Goal: Task Accomplishment & Management: Manage account settings

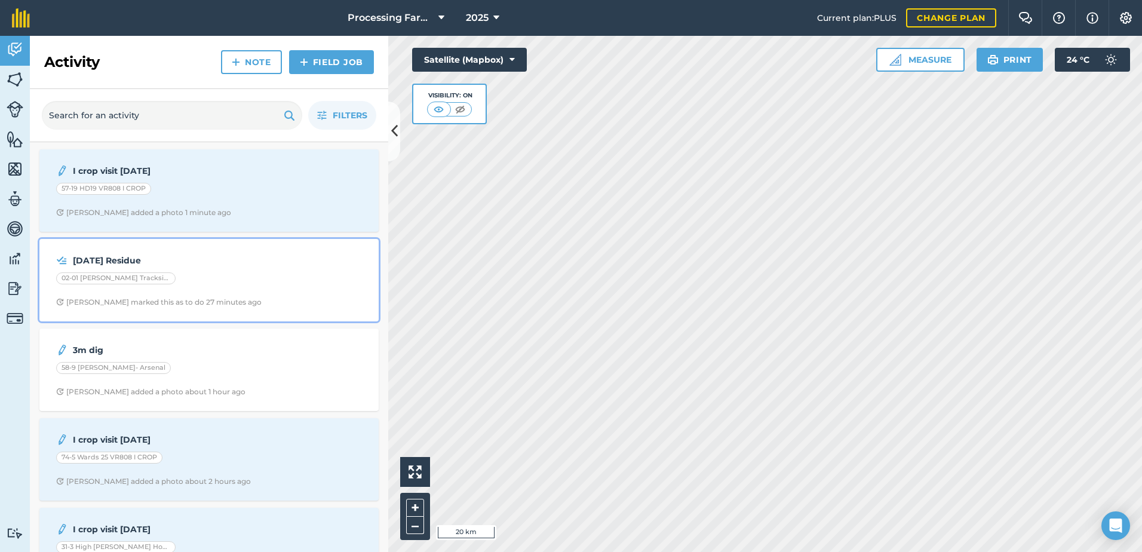
click at [267, 305] on span "[PERSON_NAME] marked this as to do 27 minutes ago" at bounding box center [209, 302] width 306 height 10
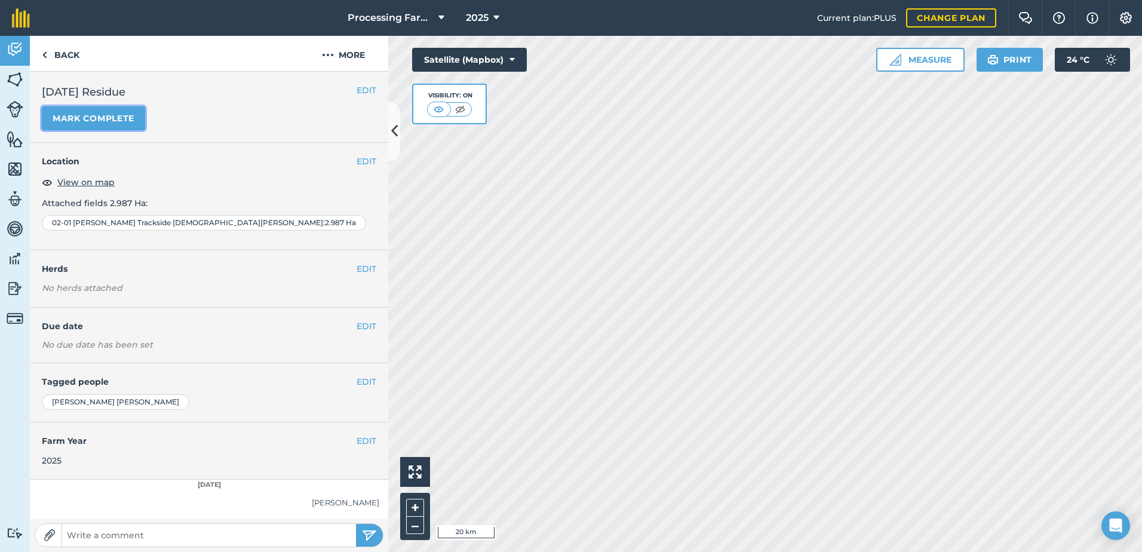
click at [90, 116] on button "Mark complete" at bounding box center [93, 118] width 103 height 24
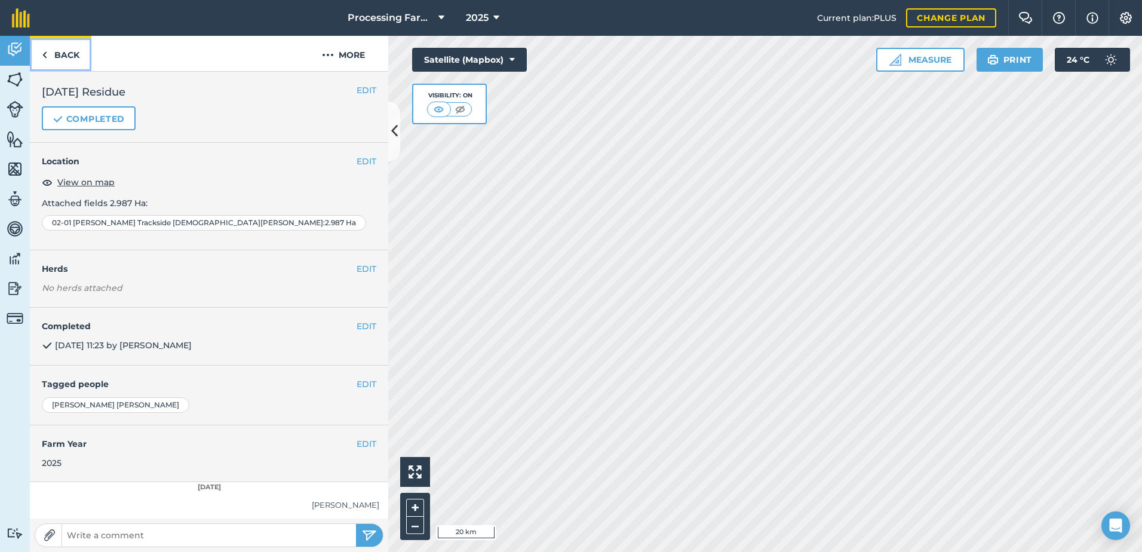
click at [66, 57] on link "Back" at bounding box center [61, 53] width 62 height 35
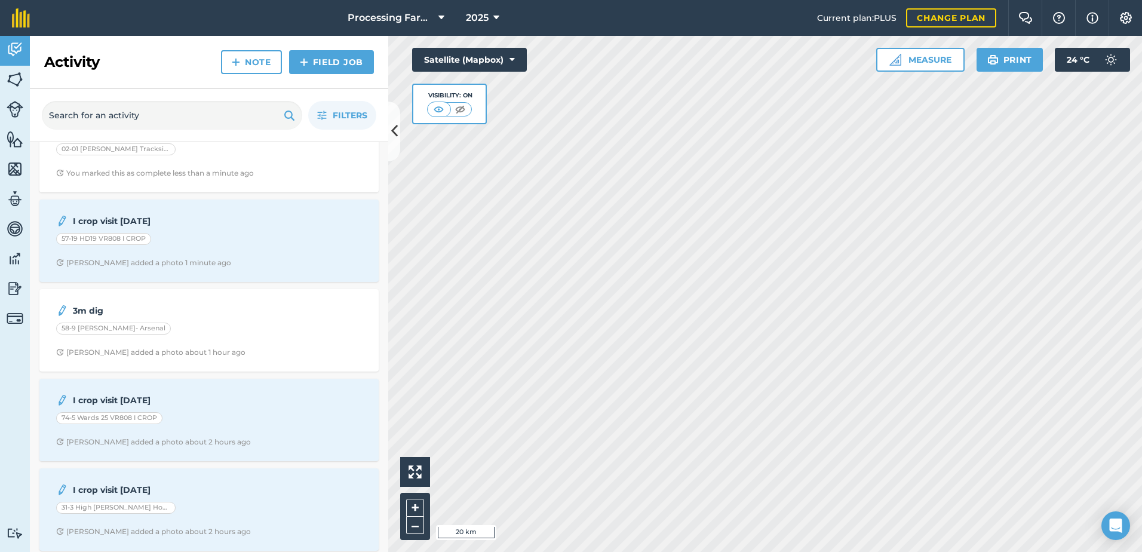
scroll to position [60, 0]
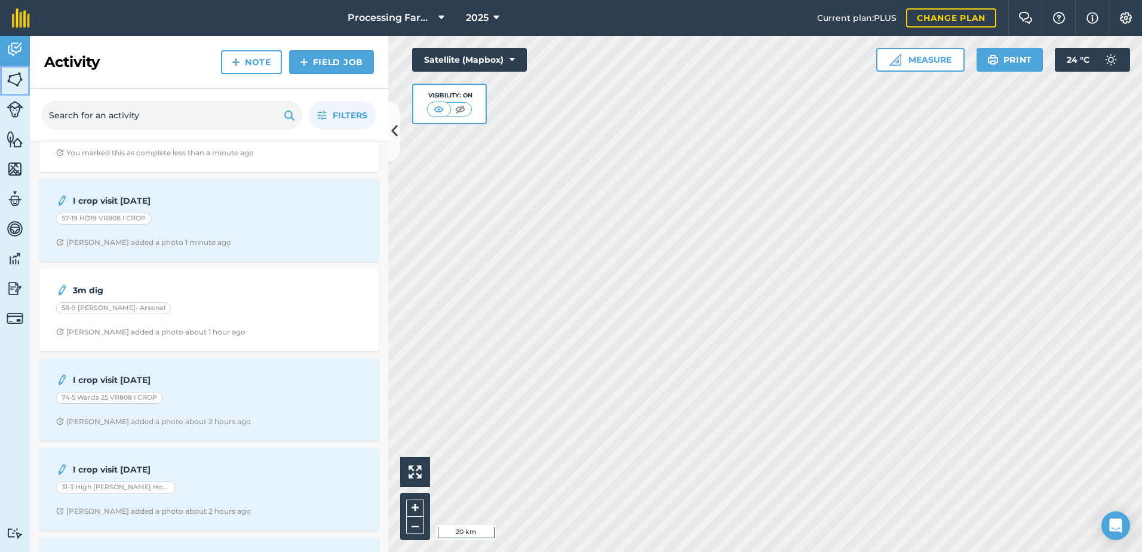
click at [16, 76] on img at bounding box center [15, 79] width 17 height 18
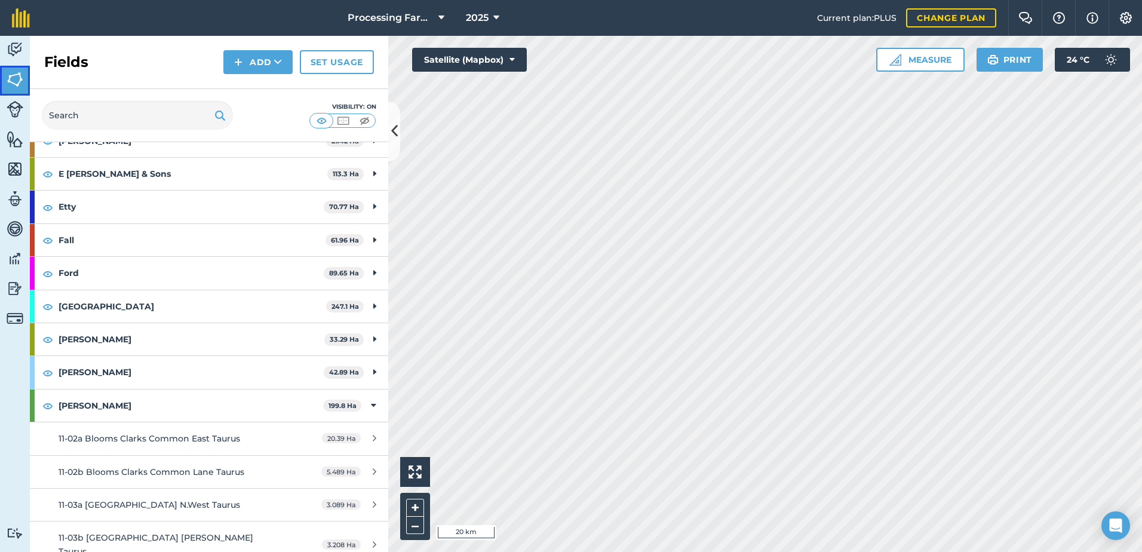
scroll to position [478, 0]
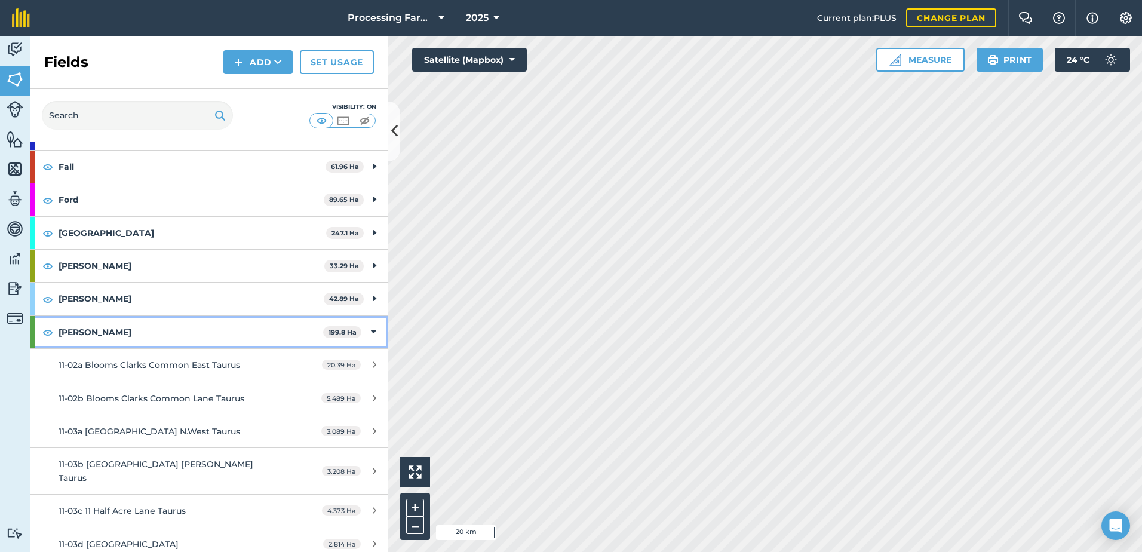
click at [73, 326] on strong "[PERSON_NAME]" at bounding box center [191, 332] width 265 height 32
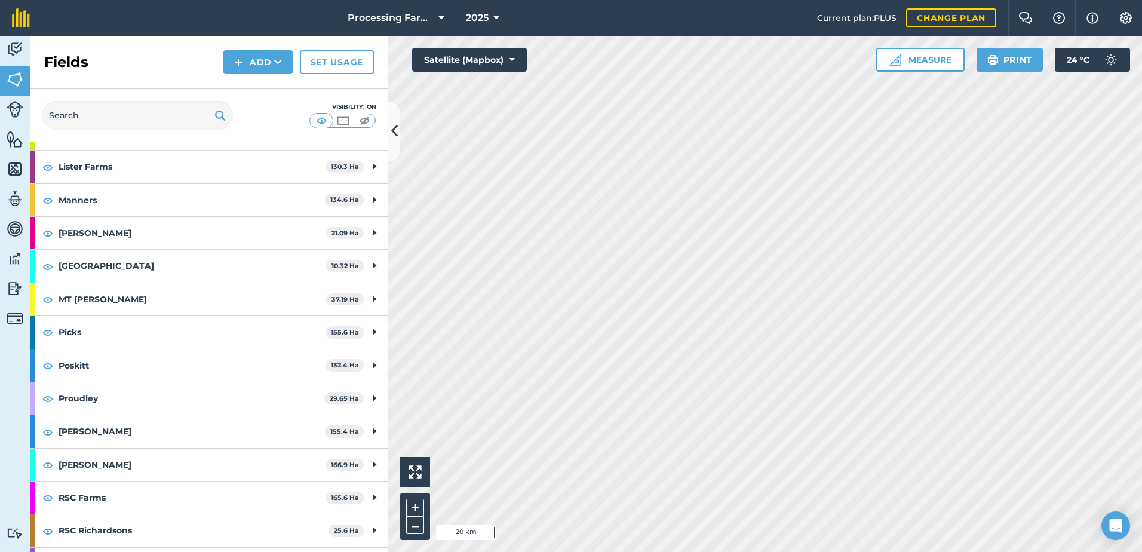
scroll to position [836, 0]
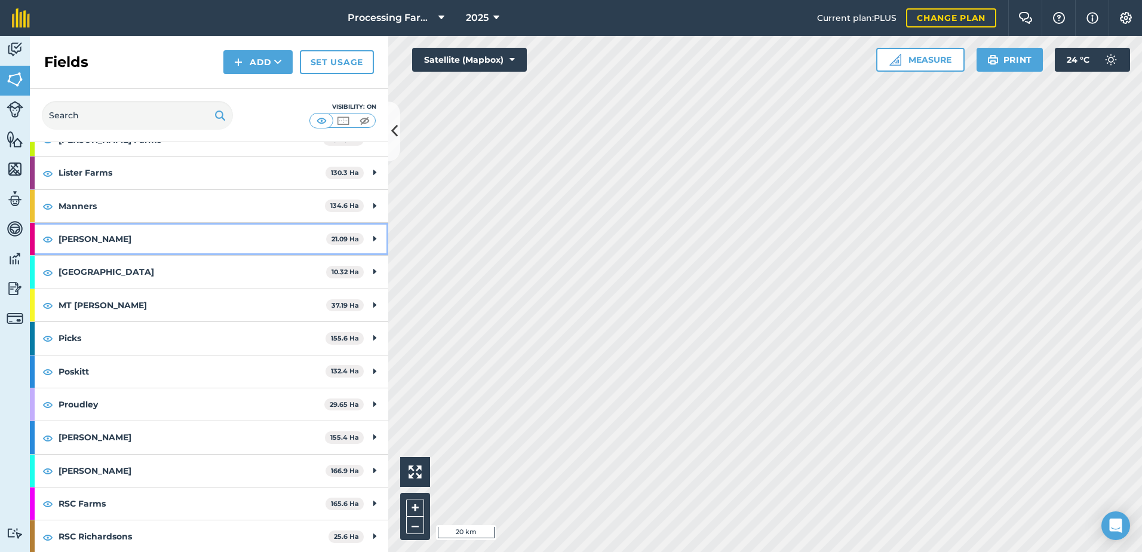
click at [85, 233] on strong "[PERSON_NAME]" at bounding box center [193, 239] width 268 height 32
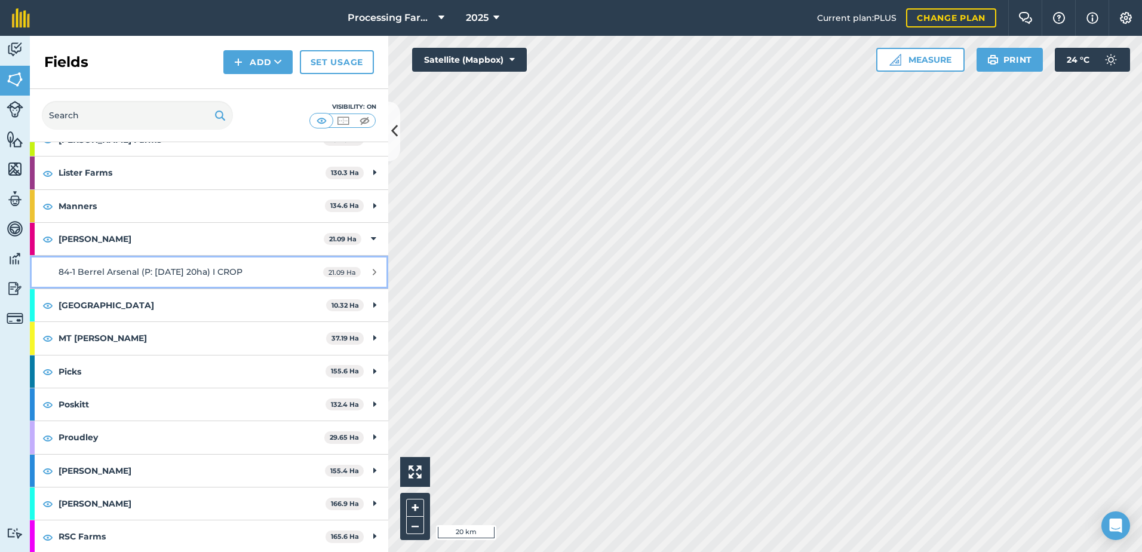
click at [121, 270] on span "84-1 Berrel Arsenal (P: [DATE] 20ha) I CROP" at bounding box center [151, 271] width 184 height 11
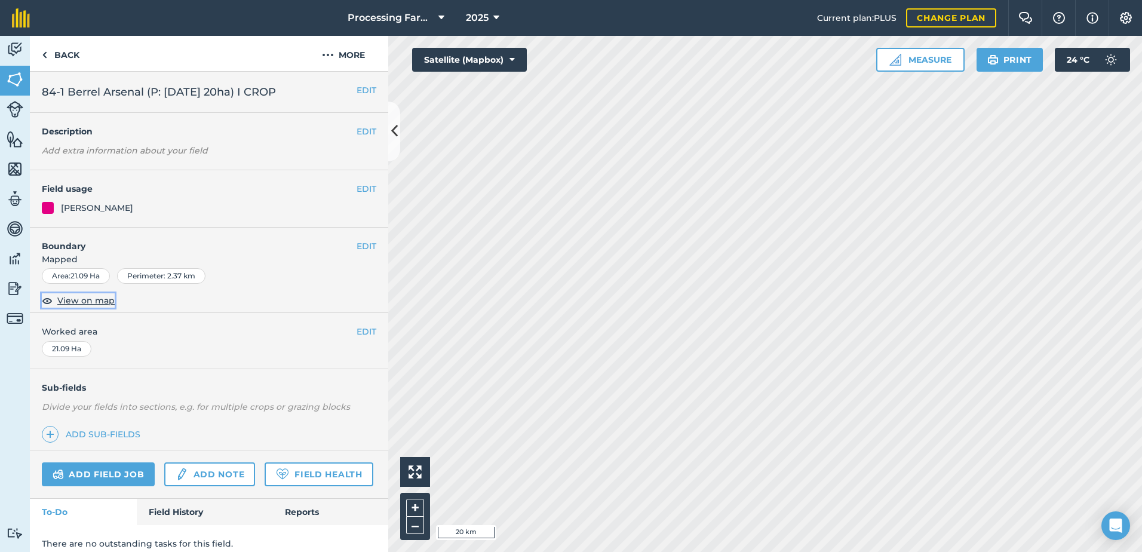
click at [95, 302] on span "View on map" at bounding box center [85, 300] width 57 height 13
click at [68, 56] on link "Back" at bounding box center [61, 53] width 62 height 35
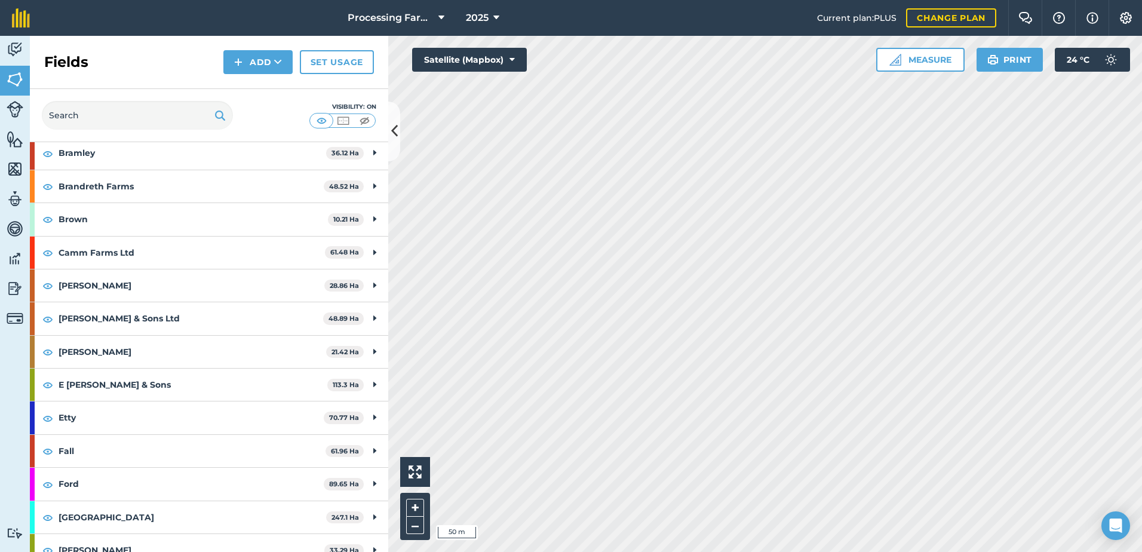
scroll to position [239, 0]
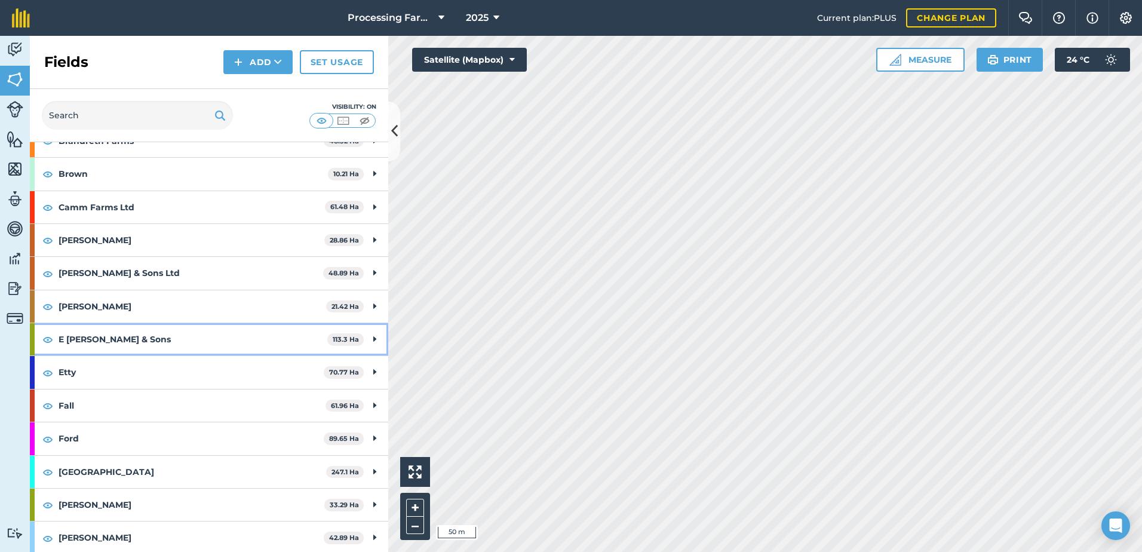
click at [115, 341] on strong "E [PERSON_NAME] & Sons" at bounding box center [193, 339] width 269 height 32
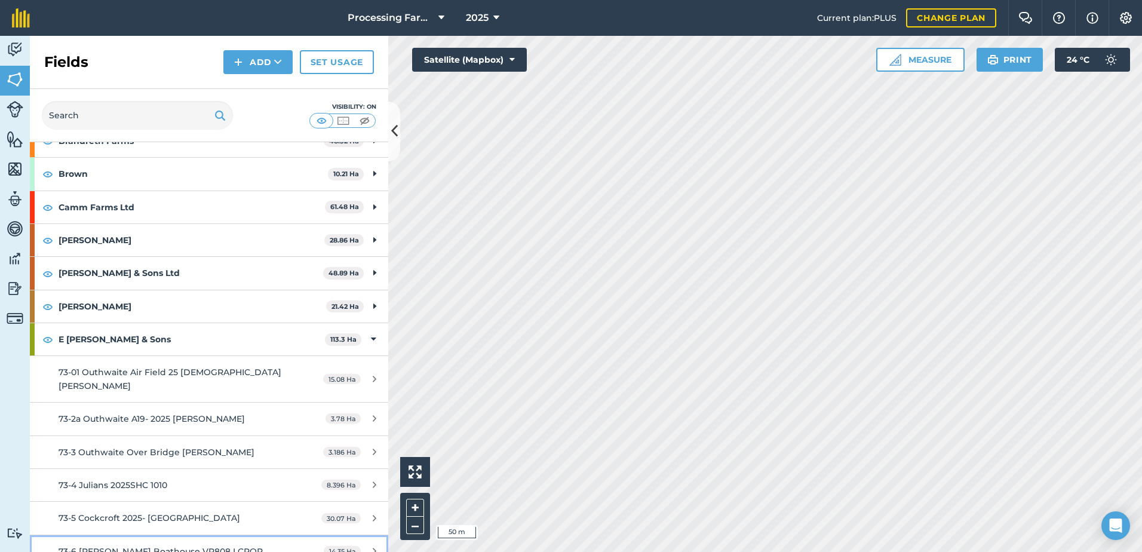
click at [182, 546] on span "73-6 [PERSON_NAME] Boathouse VR808 I CROP" at bounding box center [161, 551] width 204 height 11
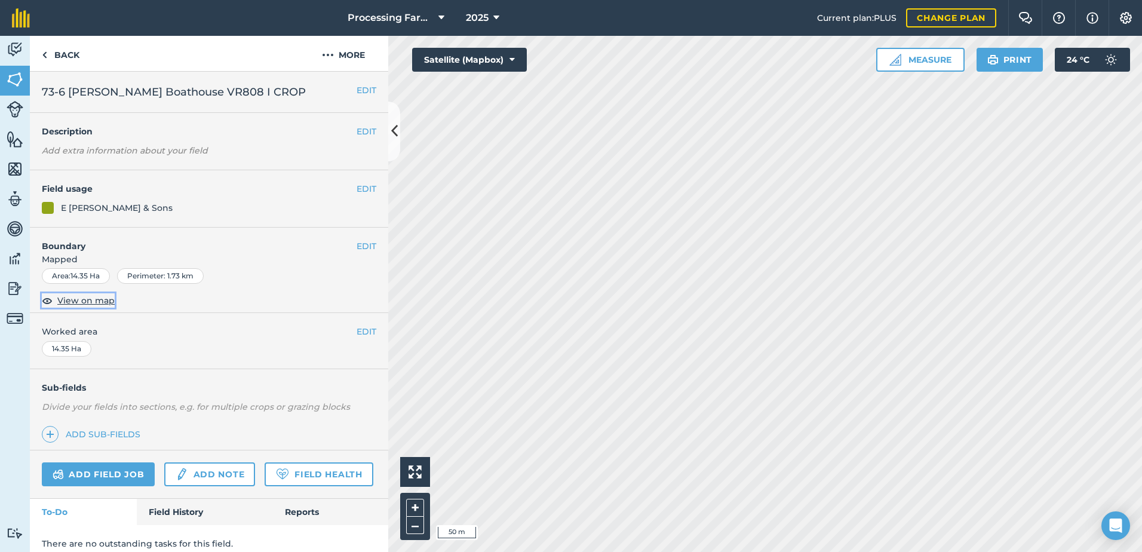
click at [100, 299] on span "View on map" at bounding box center [85, 300] width 57 height 13
click at [23, 47] on link "Activity" at bounding box center [15, 51] width 30 height 30
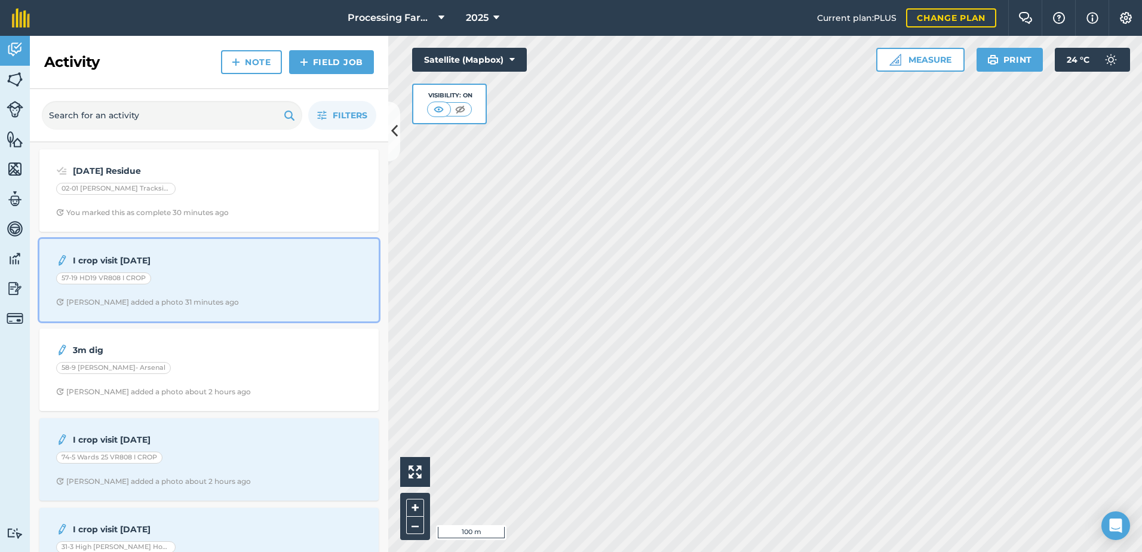
click at [232, 276] on div "57-19 HD19 VR808 I CROP" at bounding box center [209, 280] width 306 height 16
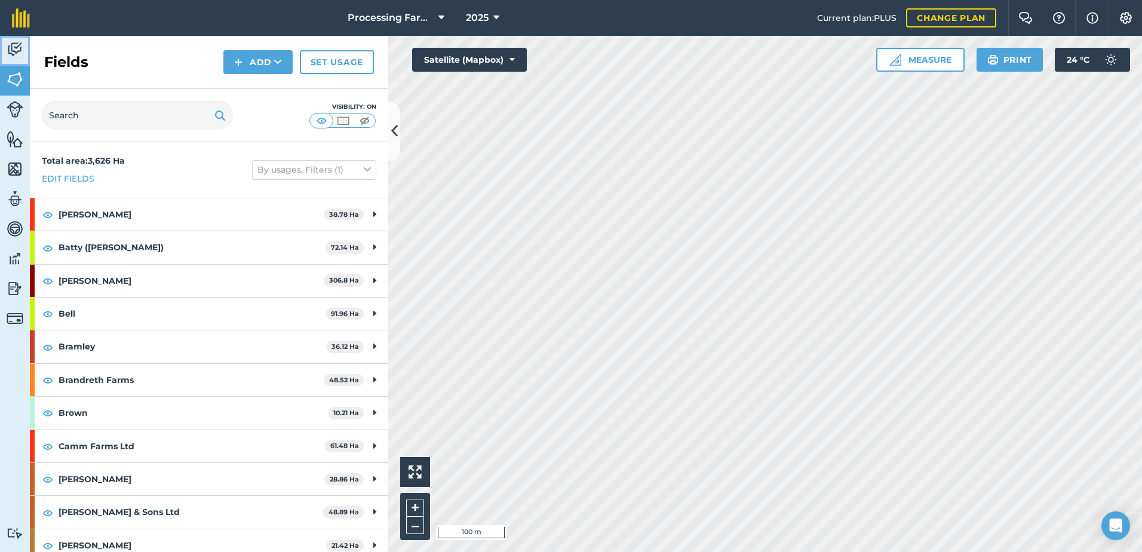
click at [13, 42] on img at bounding box center [15, 50] width 17 height 18
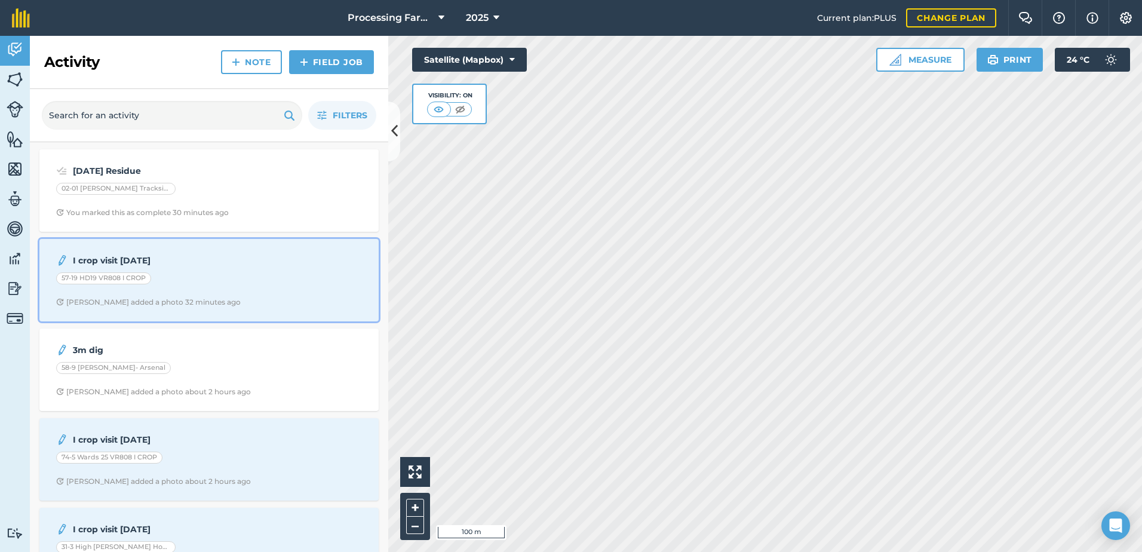
click at [112, 300] on div "[PERSON_NAME] added a photo 32 minutes ago" at bounding box center [148, 302] width 185 height 10
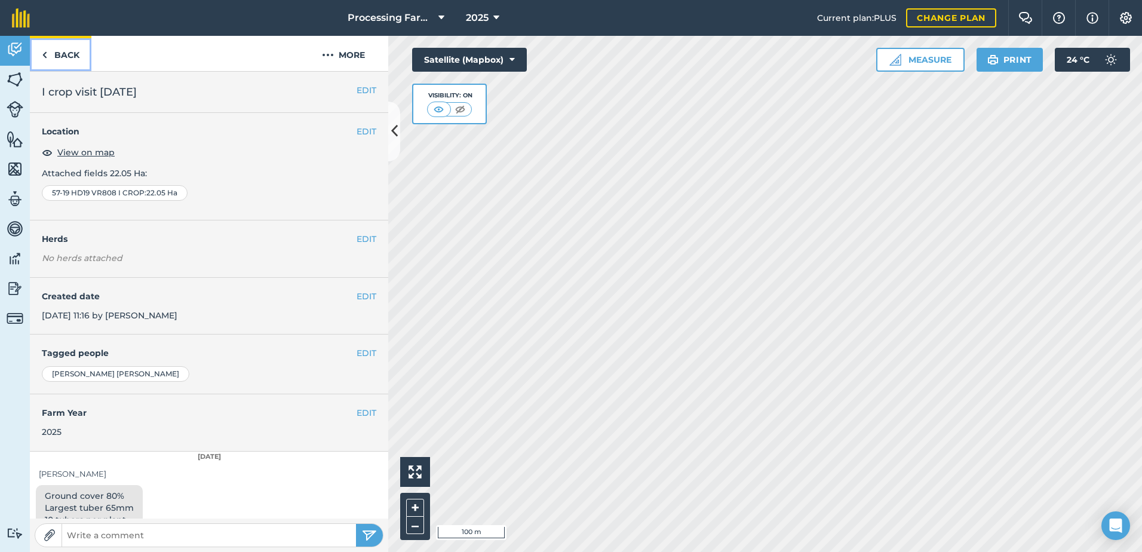
click at [61, 53] on link "Back" at bounding box center [61, 53] width 62 height 35
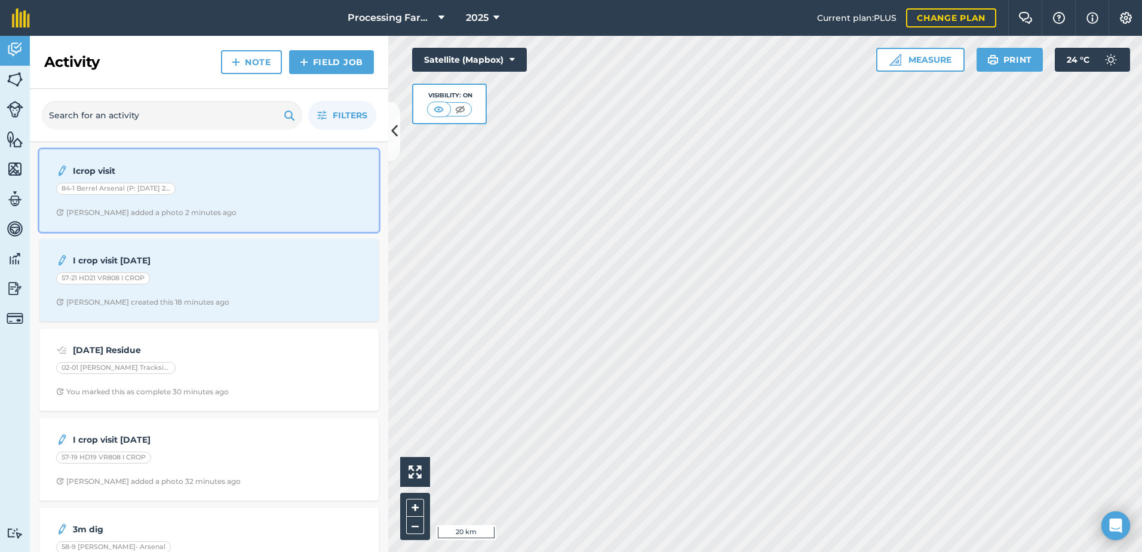
click at [298, 217] on div "Icrop visit 84-1 Berrel Arsenal (P: [DATE] 20ha) I CROP [PERSON_NAME] added a p…" at bounding box center [209, 191] width 325 height 68
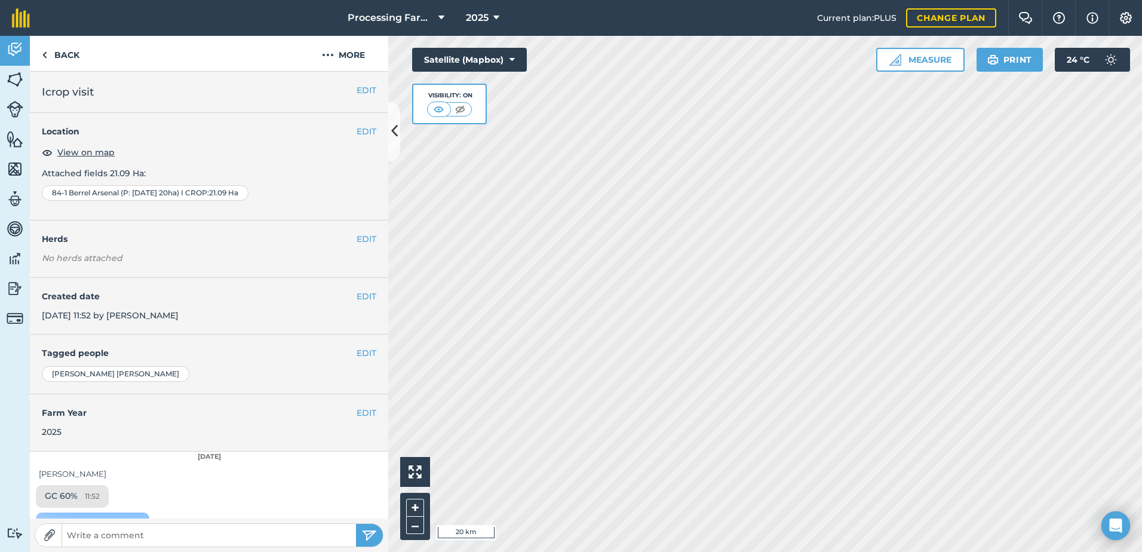
scroll to position [112, 0]
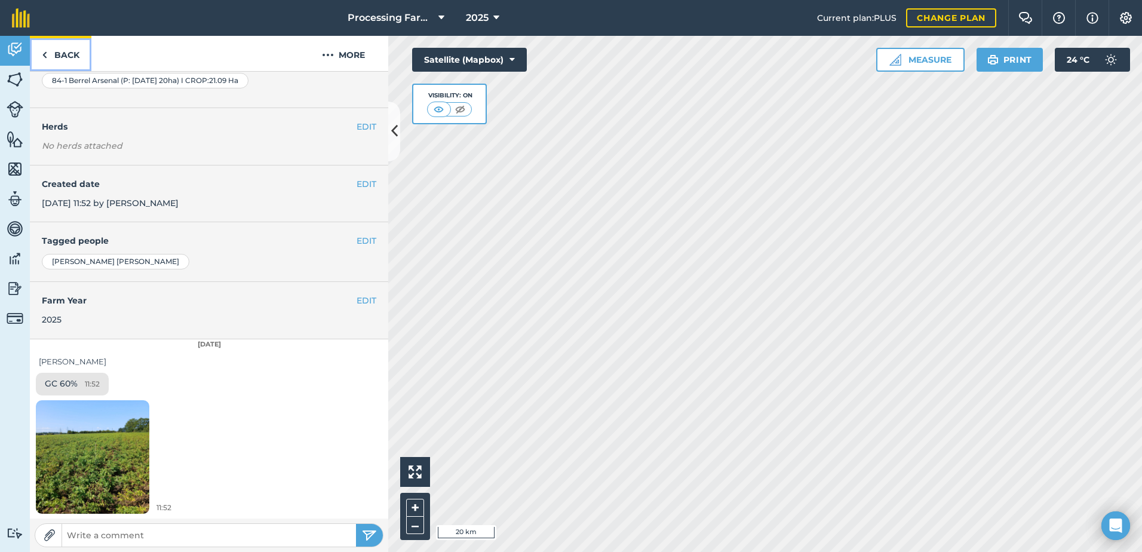
click at [63, 53] on link "Back" at bounding box center [61, 53] width 62 height 35
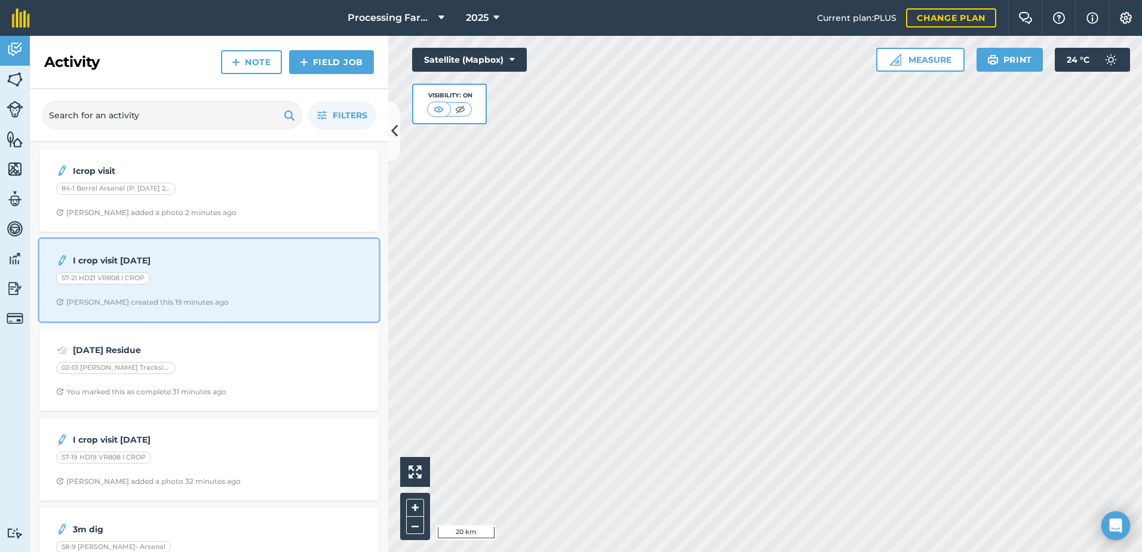
click at [275, 289] on div "I crop visit [DATE] 57-21 HD21 VR808 I CROP [PERSON_NAME] created this 19 minut…" at bounding box center [209, 280] width 325 height 68
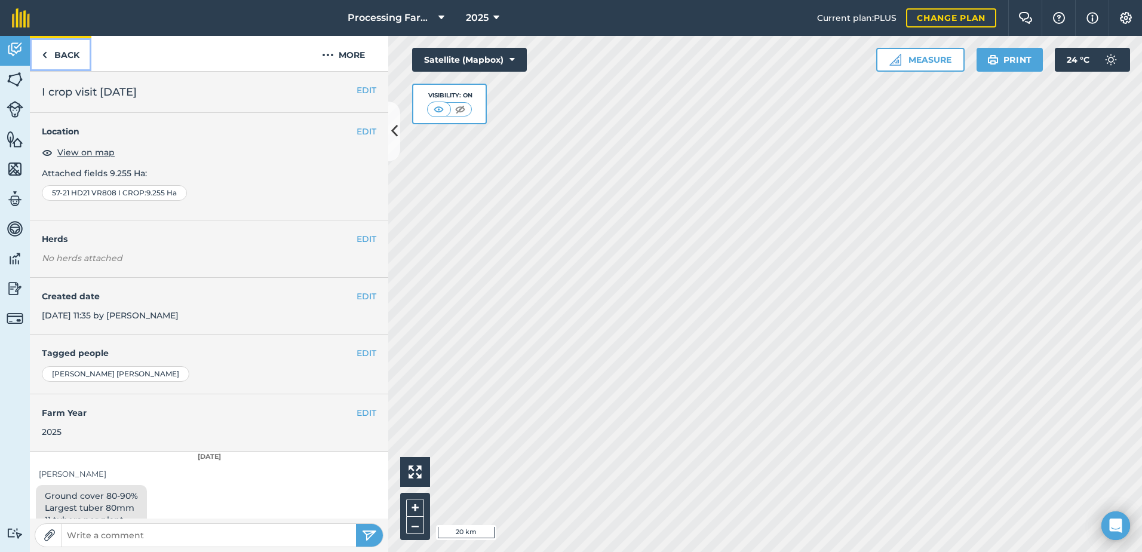
click at [63, 49] on link "Back" at bounding box center [61, 53] width 62 height 35
